Goal: Task Accomplishment & Management: Complete application form

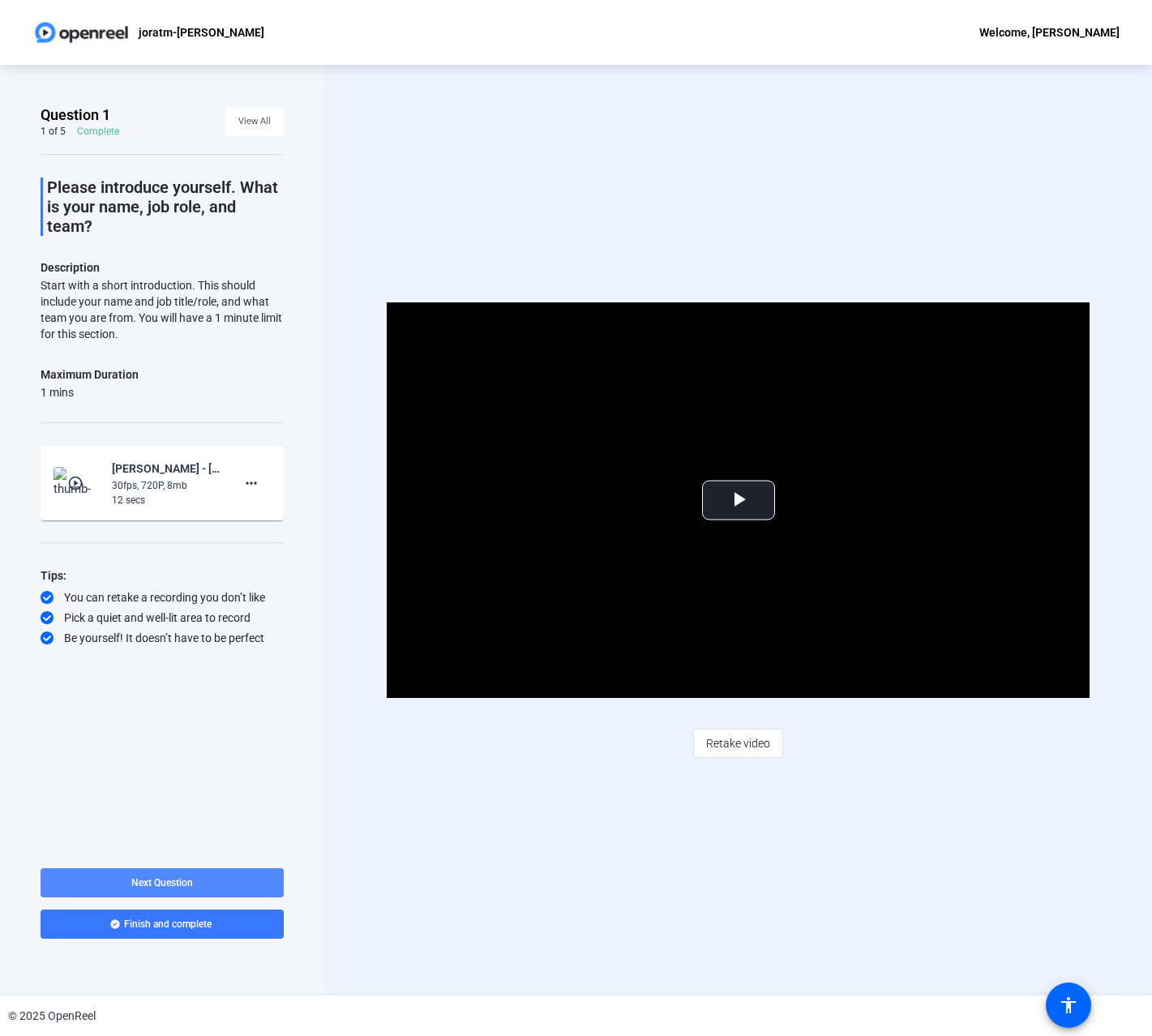
click at [179, 877] on span "Next Question" at bounding box center [163, 883] width 62 height 13
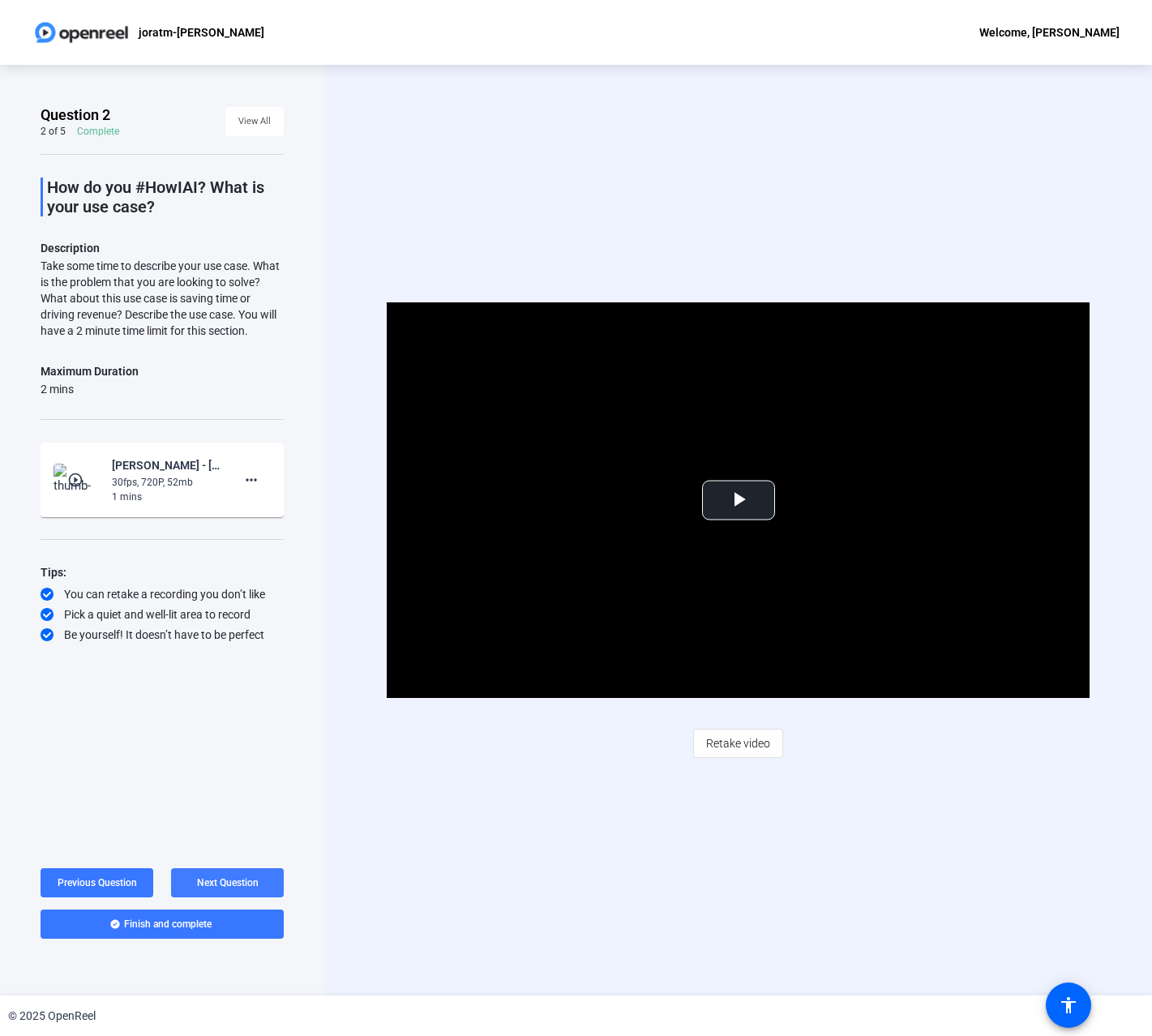
click at [235, 886] on span "Next Question" at bounding box center [228, 883] width 62 height 12
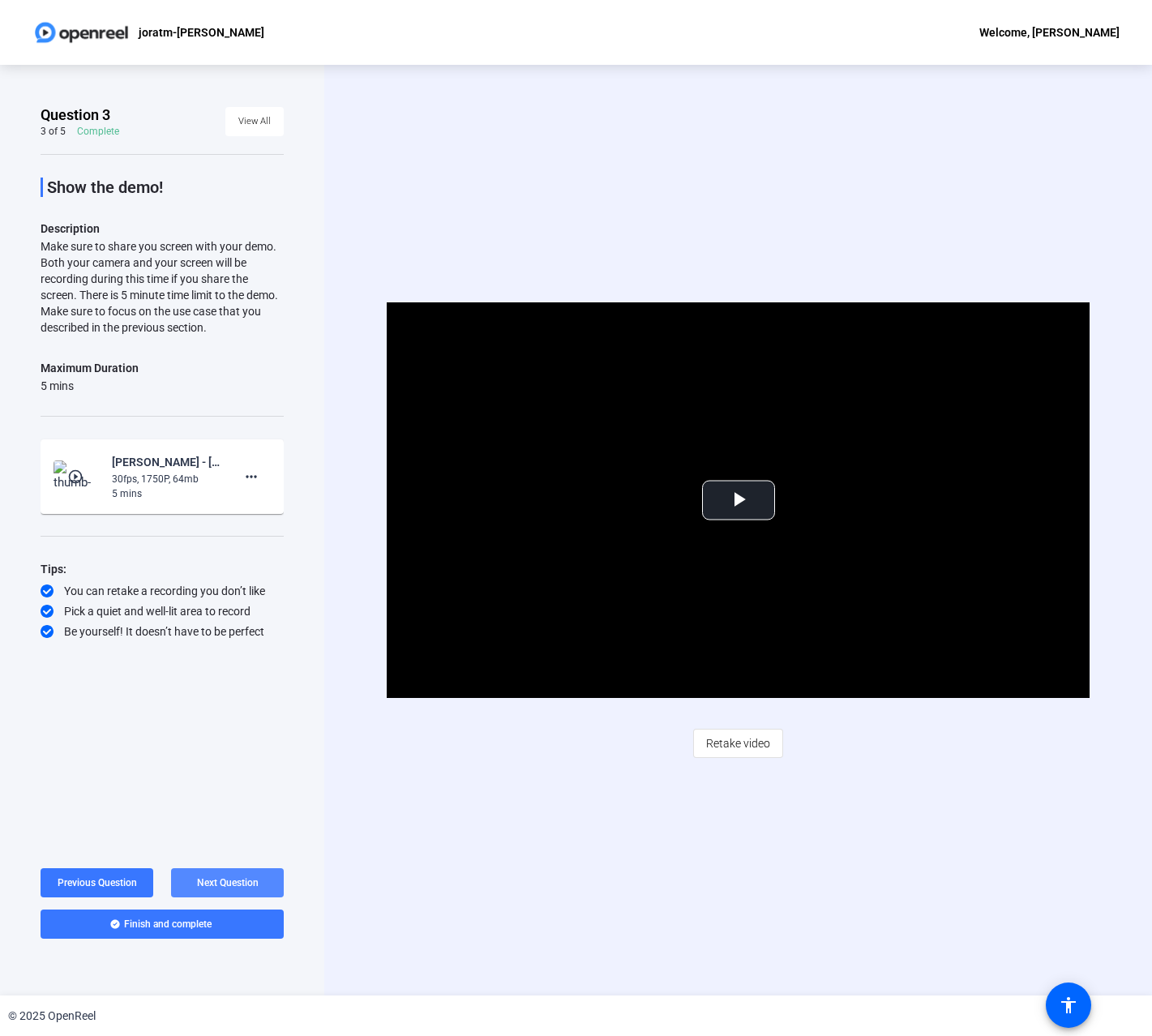
click at [235, 886] on span "Next Question" at bounding box center [228, 883] width 62 height 12
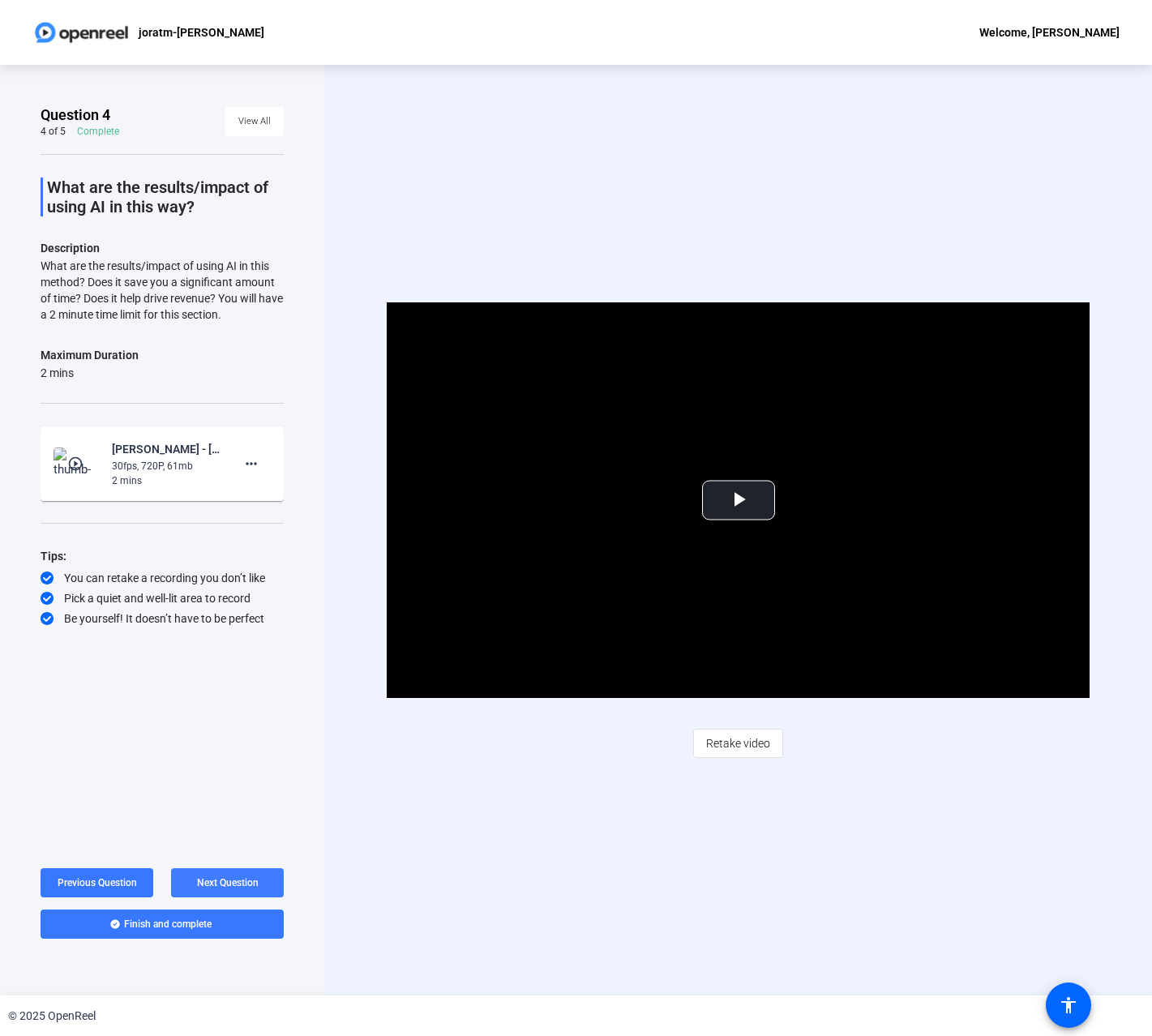
click at [235, 886] on span "Next Question" at bounding box center [228, 883] width 62 height 12
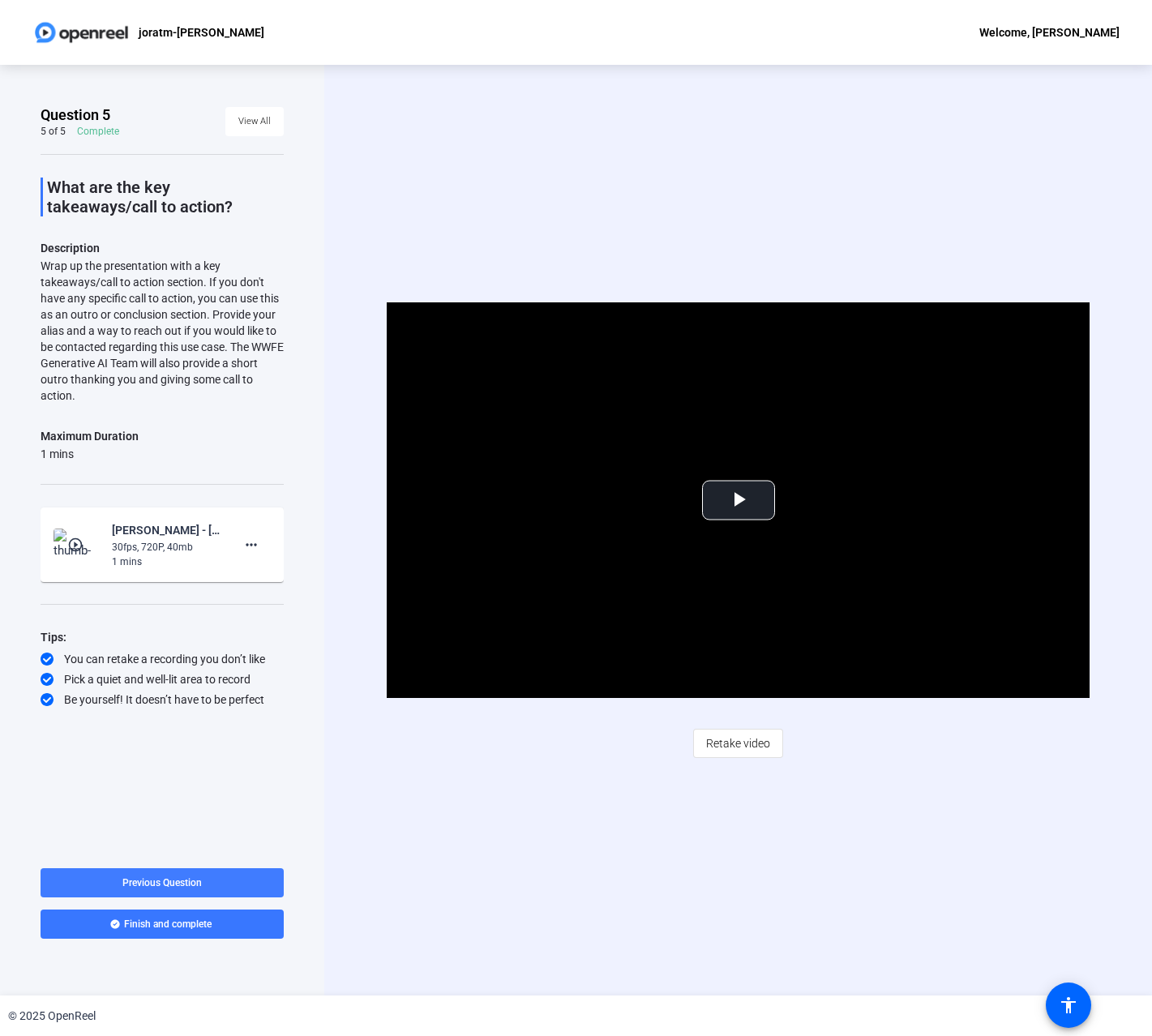
click at [208, 876] on span at bounding box center [163, 883] width 243 height 39
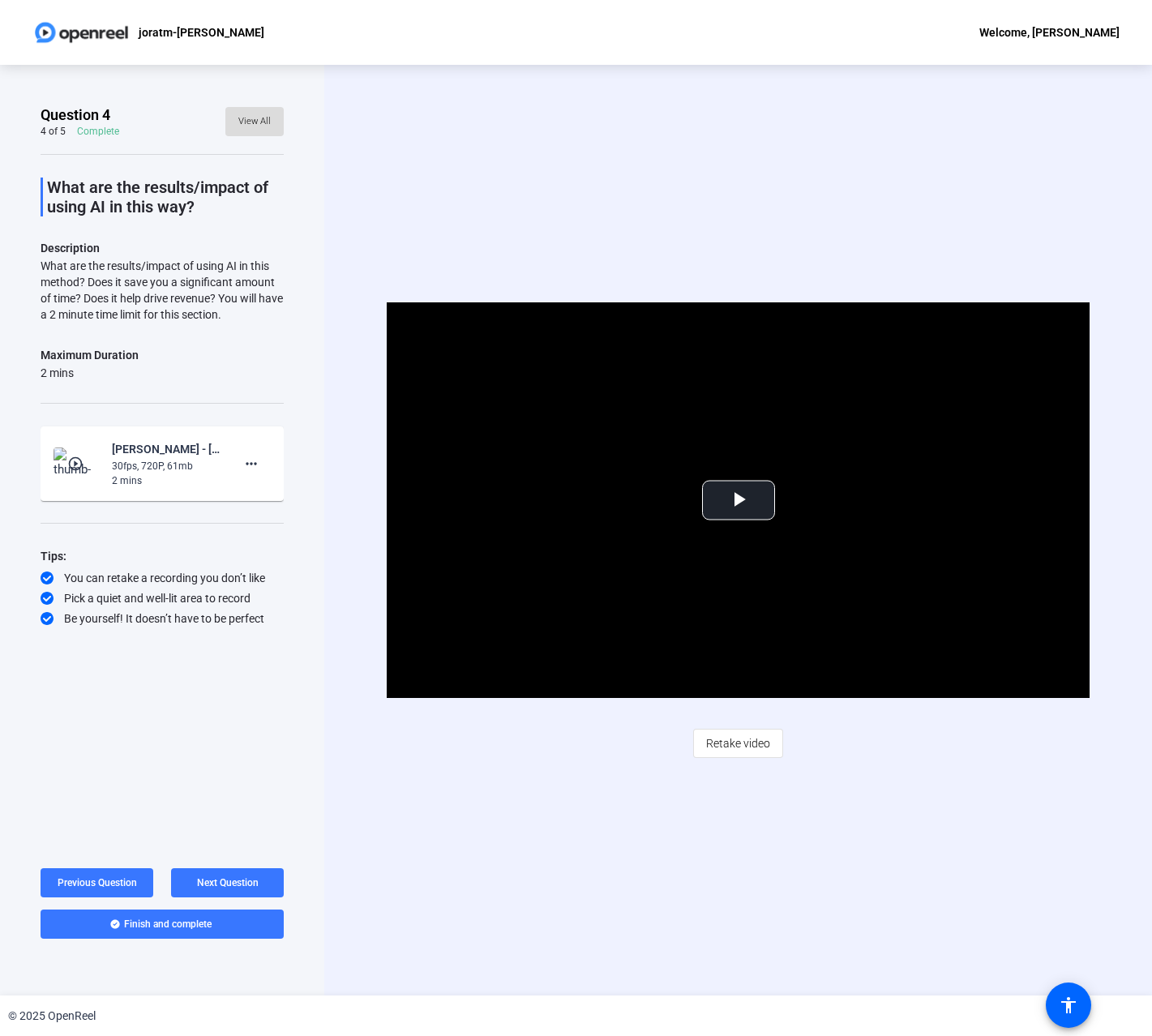
click at [253, 118] on span "View All" at bounding box center [254, 121] width 33 height 24
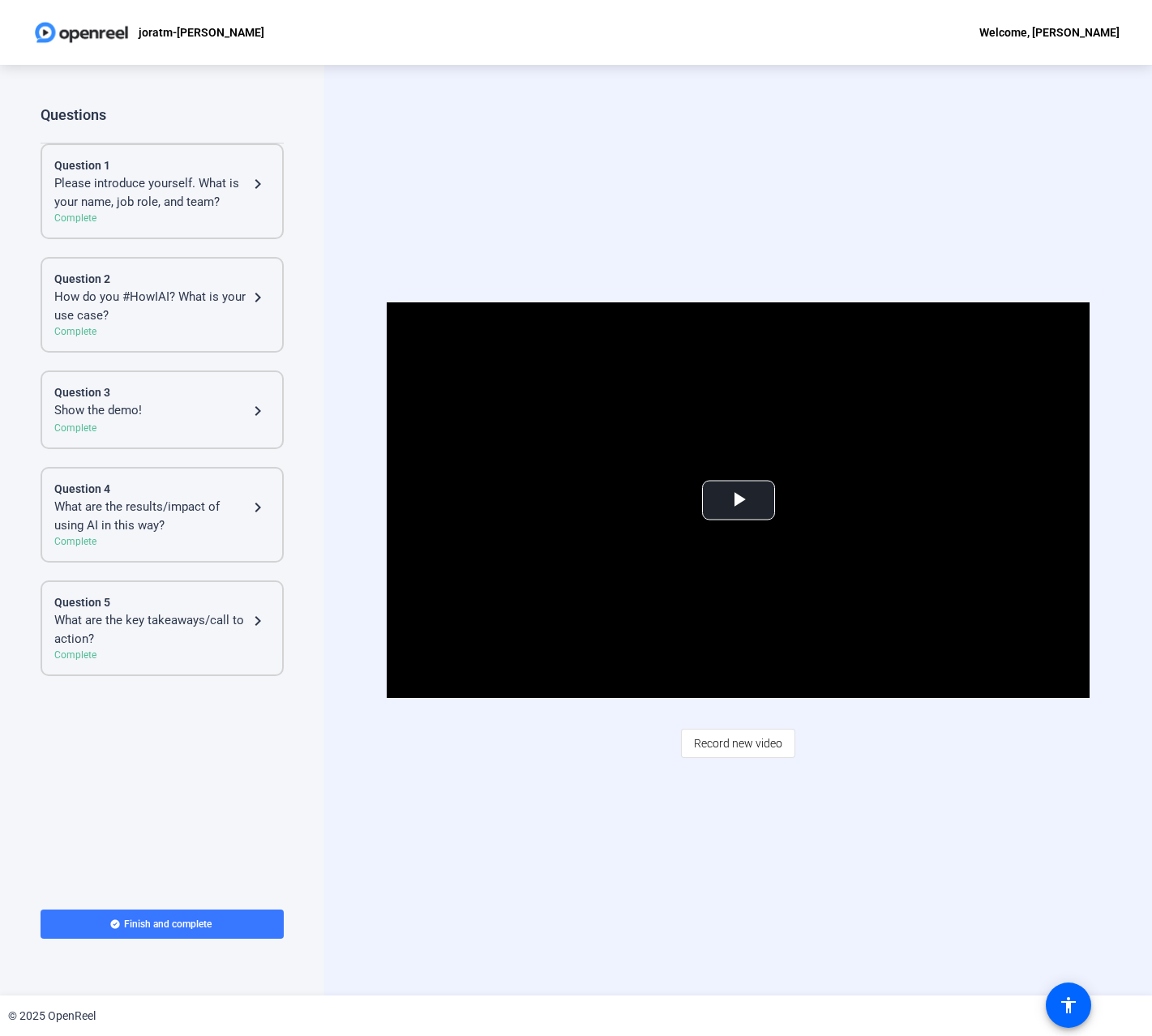
click at [136, 400] on div "Question 3" at bounding box center [162, 393] width 216 height 17
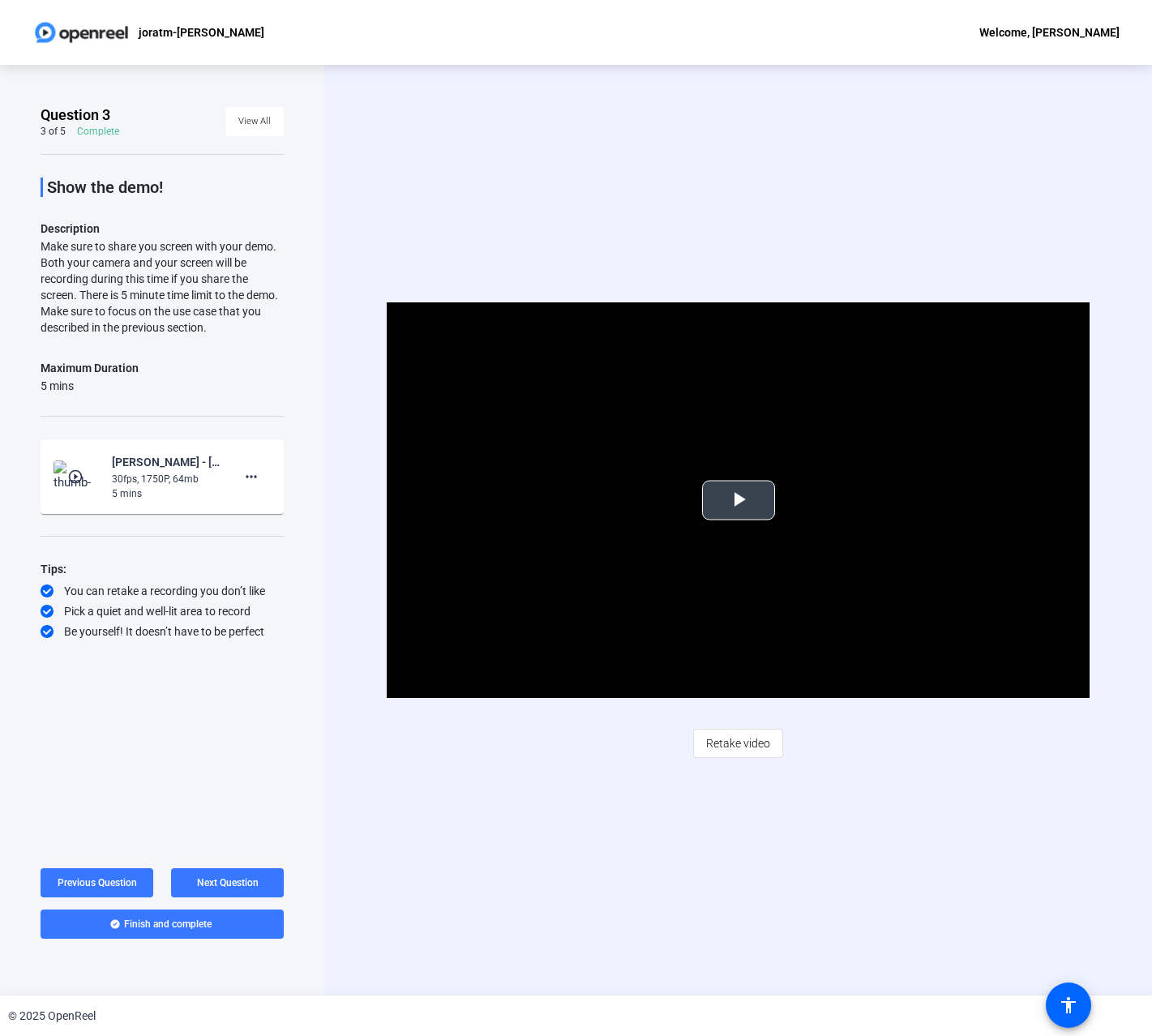
click at [739, 500] on span "Video Player" at bounding box center [739, 500] width 0 height 0
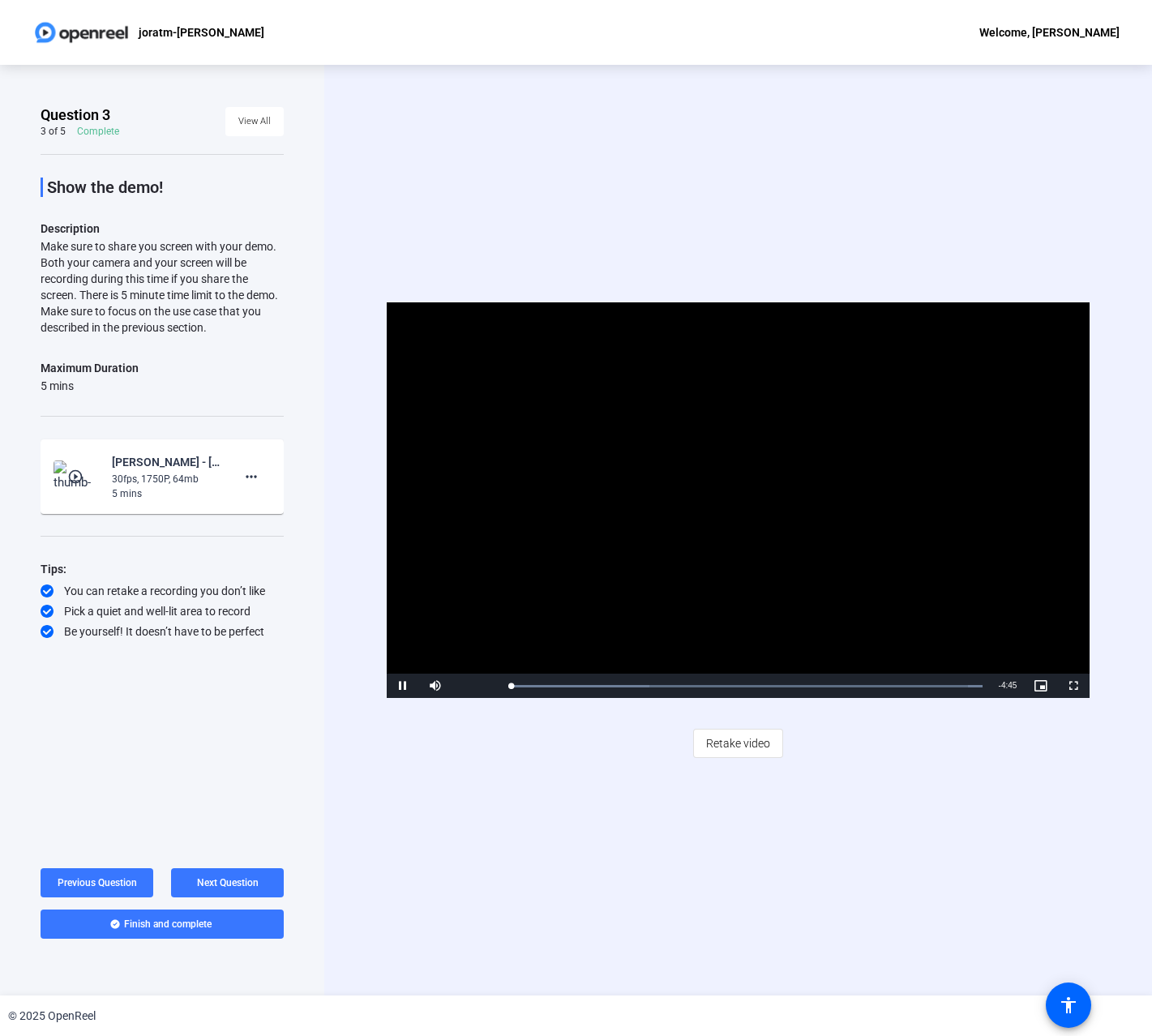
click at [749, 524] on video "Video Player" at bounding box center [739, 500] width 704 height 396
click at [694, 484] on video "Video Player" at bounding box center [739, 500] width 704 height 396
click at [726, 508] on video "Video Player" at bounding box center [739, 500] width 704 height 396
click at [534, 683] on div "Loaded : 100.00% 0:16 0:06" at bounding box center [745, 685] width 491 height 24
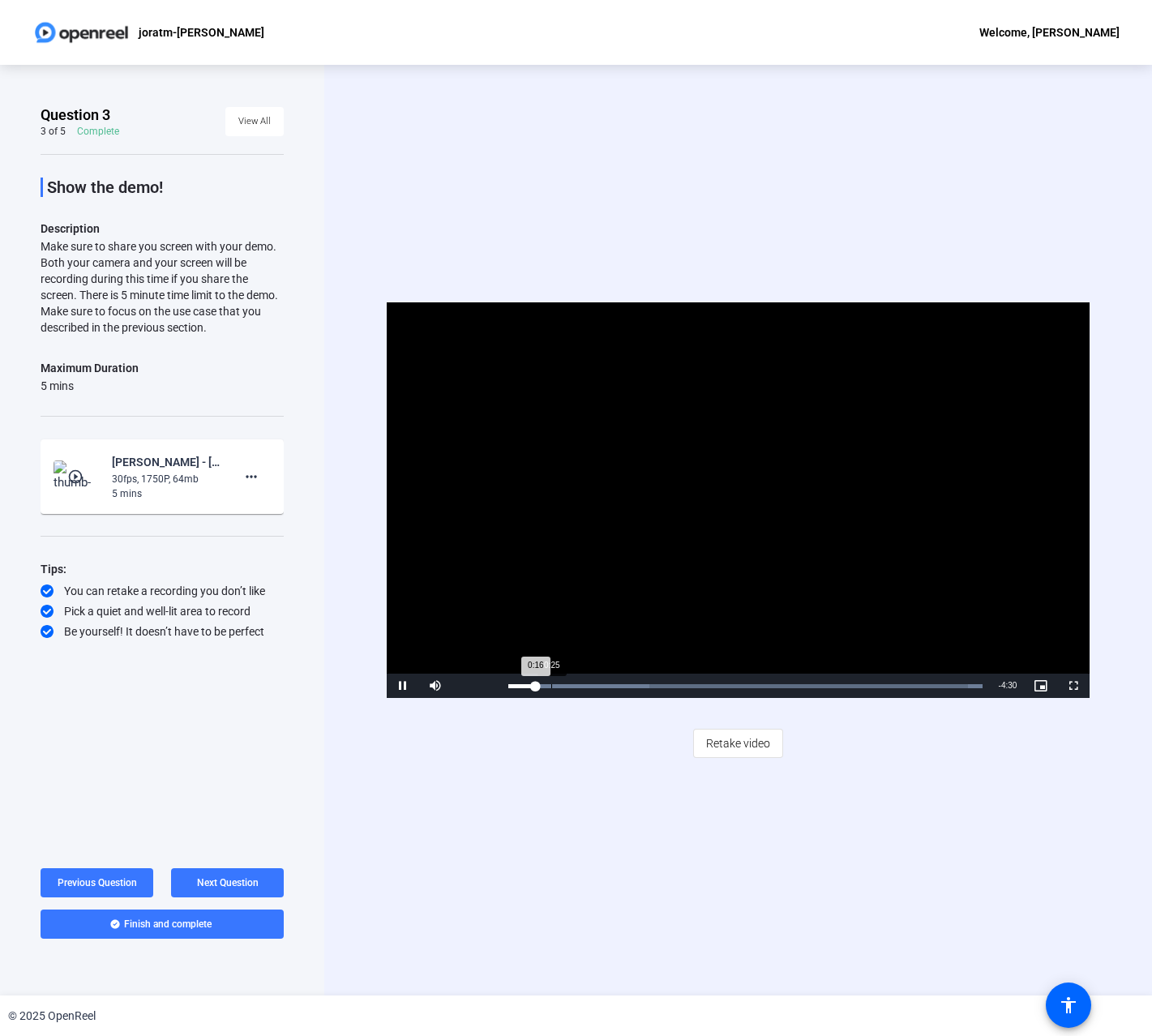
click at [551, 683] on div "Loaded : 100.00% 0:25 0:16" at bounding box center [745, 685] width 491 height 24
click at [572, 682] on div "Loaded : 100.00% 0:38 0:38" at bounding box center [745, 685] width 491 height 24
click at [713, 513] on video "Video Player" at bounding box center [739, 500] width 704 height 396
click at [679, 486] on video "Video Player" at bounding box center [739, 500] width 704 height 396
click at [614, 683] on div "Loaded : 100.00% 1:04 0:43" at bounding box center [745, 685] width 491 height 24
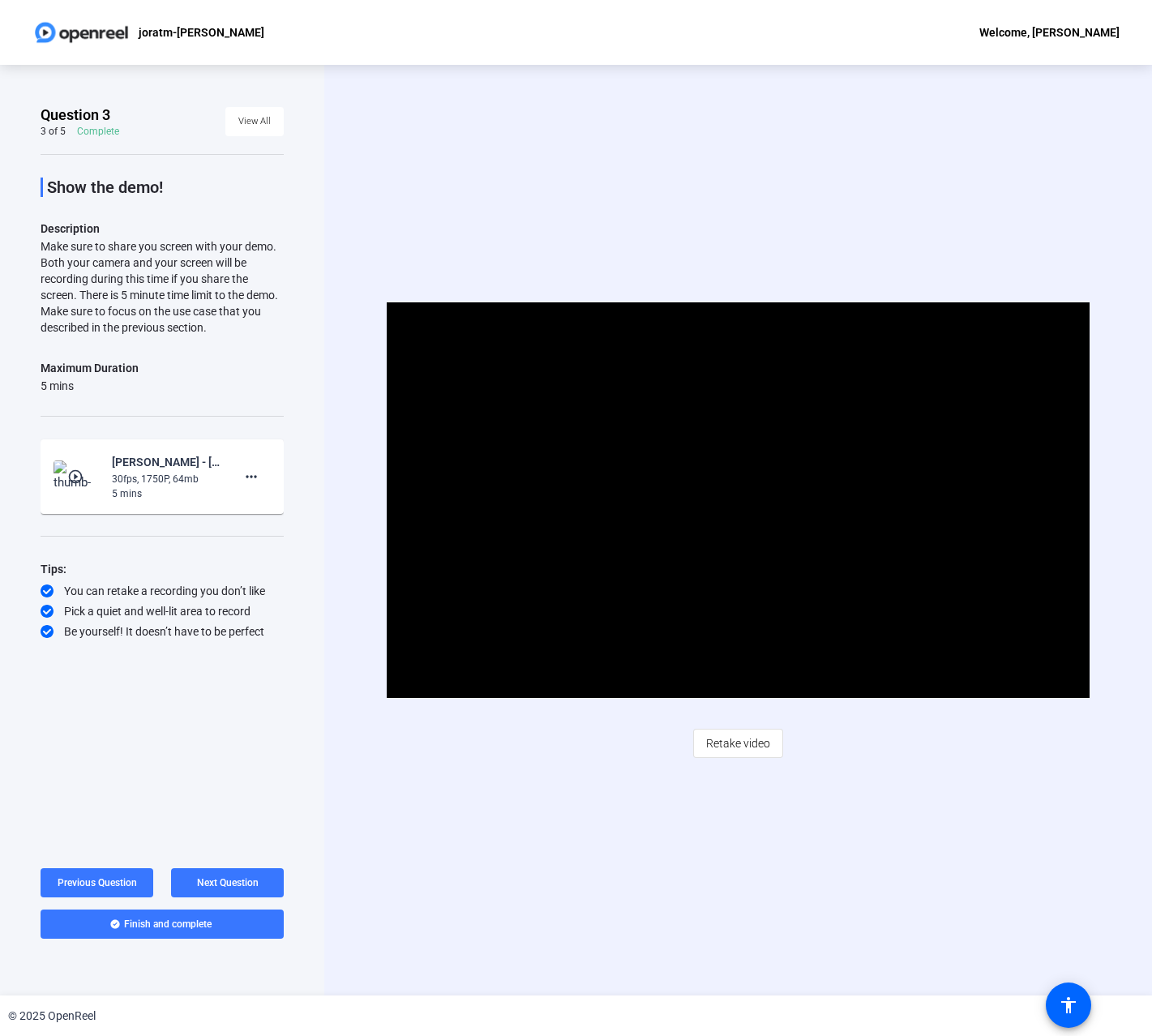
click at [752, 543] on video "Video Player" at bounding box center [739, 500] width 704 height 396
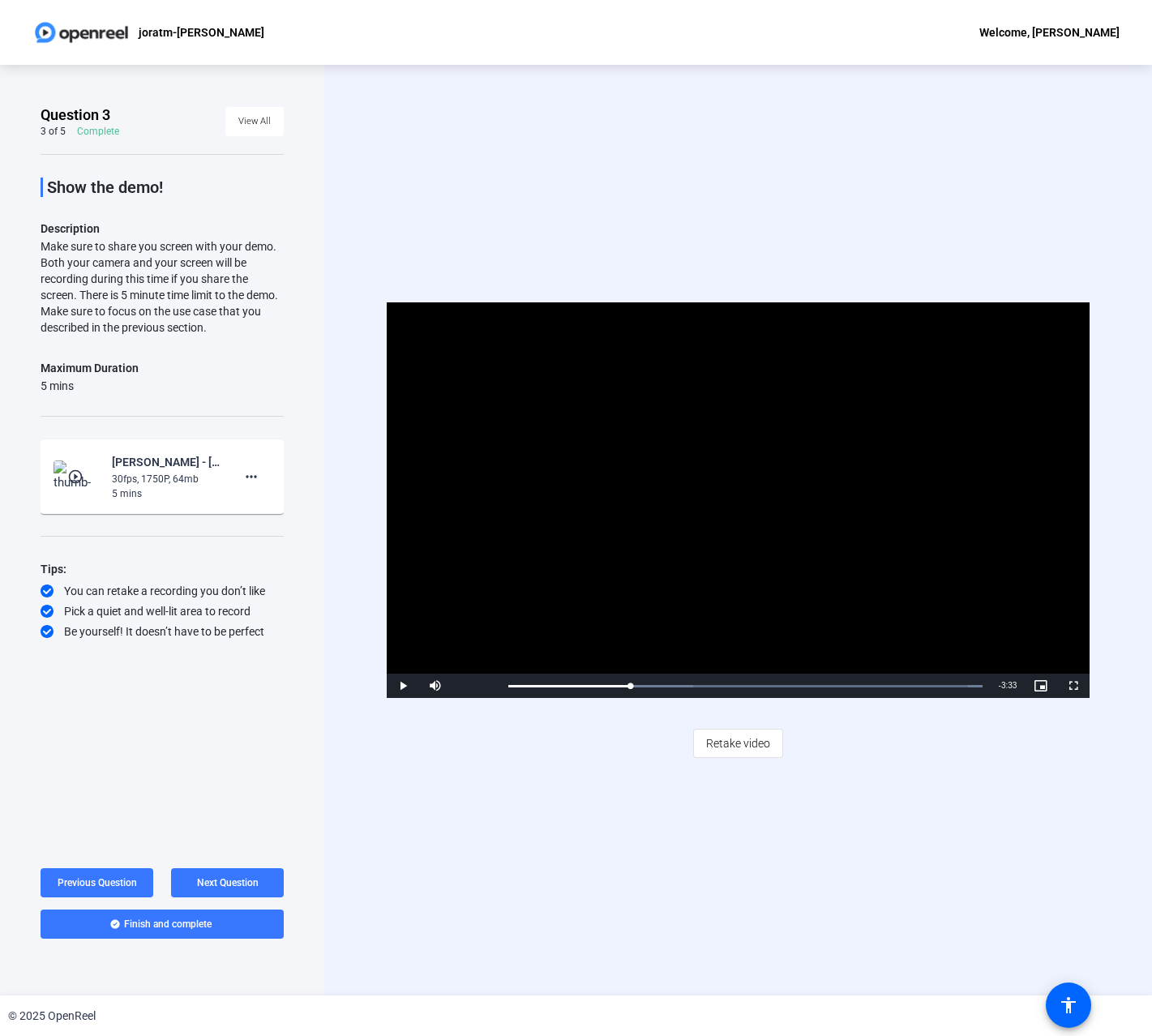
click at [761, 518] on video "Video Player" at bounding box center [739, 500] width 704 height 396
click at [664, 688] on div "Loaded : 100.00% 1:34 1:16" at bounding box center [745, 686] width 474 height 4
click at [700, 684] on div "Loaded : 100.00% 1:55 1:37" at bounding box center [745, 686] width 474 height 4
click at [694, 685] on div "Loaded : 100.00% 1:51 1:58" at bounding box center [745, 686] width 474 height 4
click at [714, 574] on video "Video Player" at bounding box center [739, 500] width 704 height 396
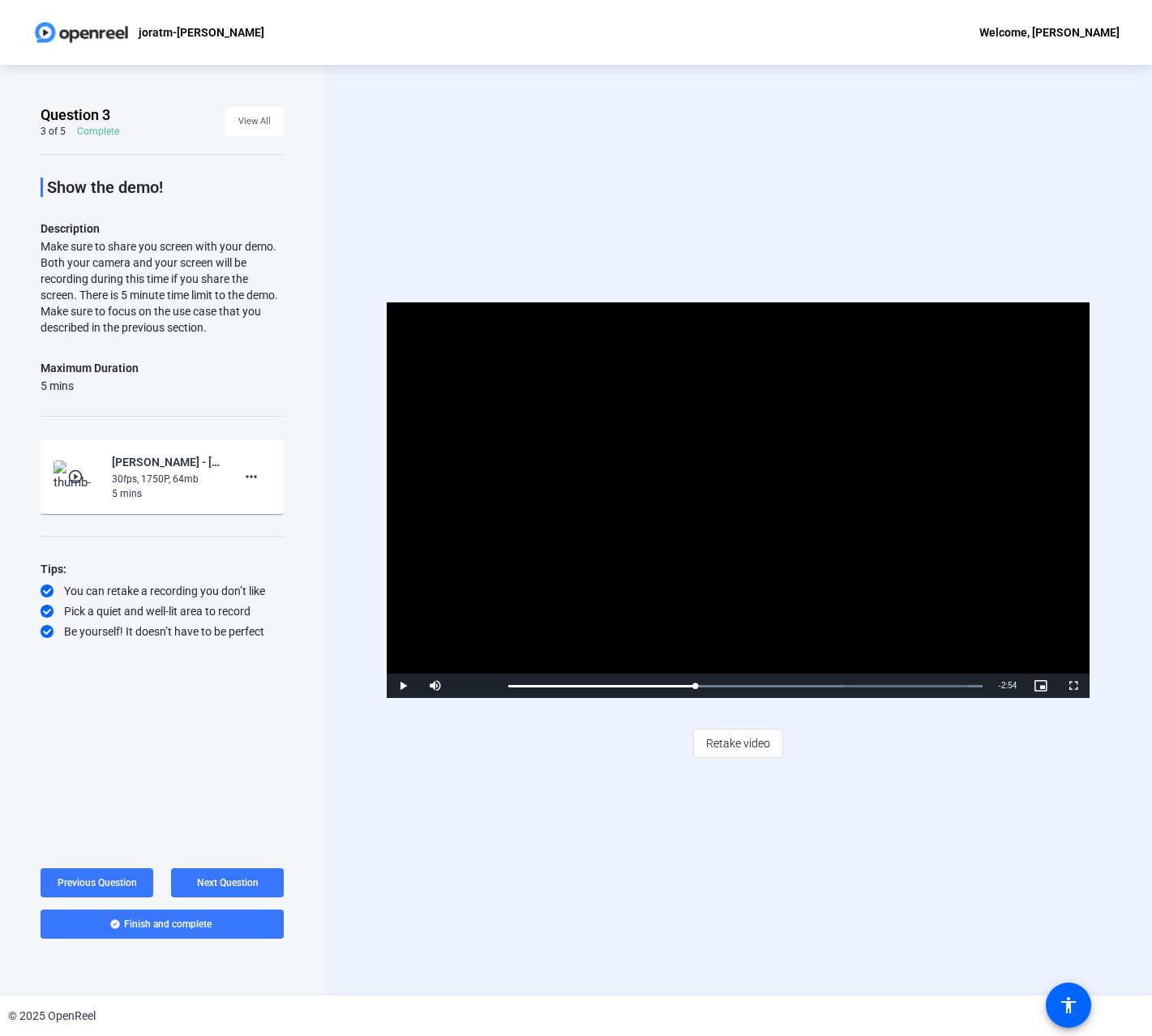
click at [714, 520] on video "Video Player" at bounding box center [739, 500] width 704 height 396
click at [740, 682] on div "Loaded : 100.00% 2:20 2:04" at bounding box center [745, 685] width 491 height 24
click at [739, 603] on video "Video Player" at bounding box center [739, 500] width 704 height 396
click at [774, 687] on div "Loaded : 100.00% 2:40 2:40" at bounding box center [745, 686] width 474 height 4
click at [803, 686] on div "Loaded : 100.00% 2:57 2:40" at bounding box center [745, 686] width 474 height 4
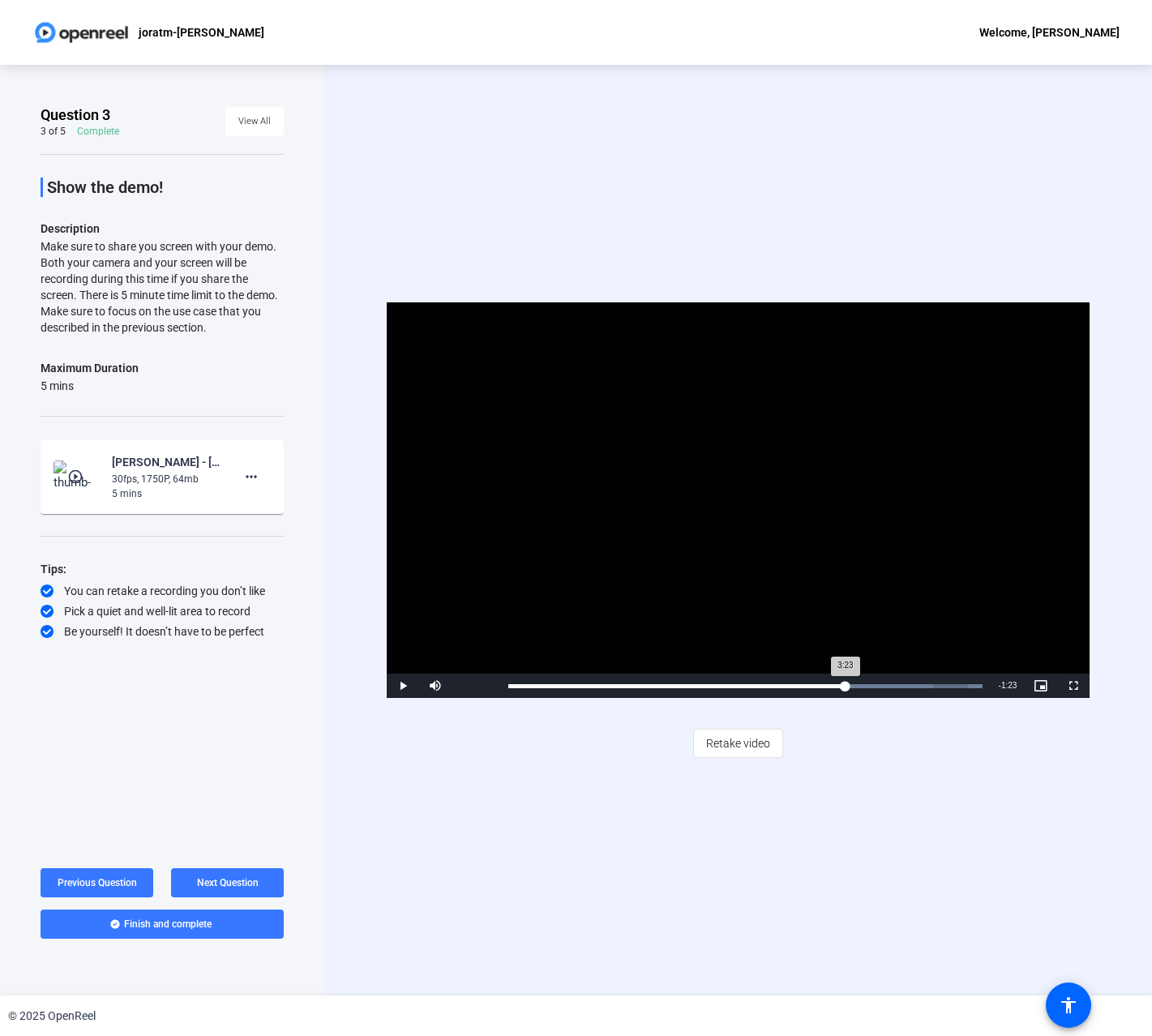
click at [845, 686] on div "Loaded : 100.00% 3:23 3:23" at bounding box center [745, 686] width 474 height 4
click at [876, 685] on div "Loaded : 100.00% 3:41 3:23" at bounding box center [745, 686] width 474 height 4
click at [906, 682] on div "Loaded : 100.00% 4:00 3:41" at bounding box center [745, 685] width 491 height 24
